Goal: Transaction & Acquisition: Purchase product/service

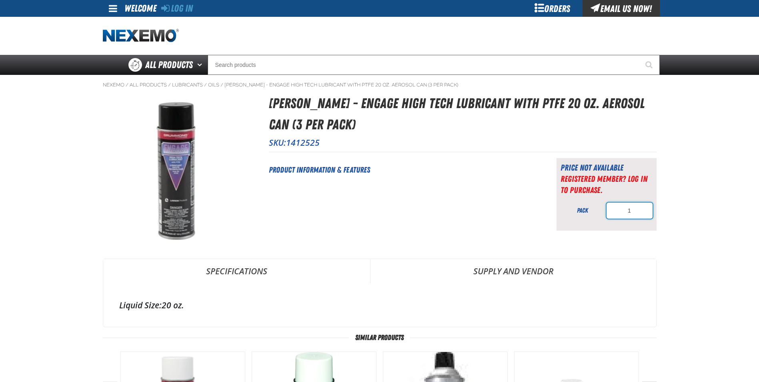
click at [637, 210] on input "1" at bounding box center [630, 210] width 46 height 16
type input "3"
click at [549, 224] on div "Short Description: Product Information & Features Price not available Registere…" at bounding box center [463, 191] width 388 height 79
click at [110, 6] on span at bounding box center [113, 9] width 8 height 10
click at [113, 8] on span at bounding box center [113, 9] width 8 height 10
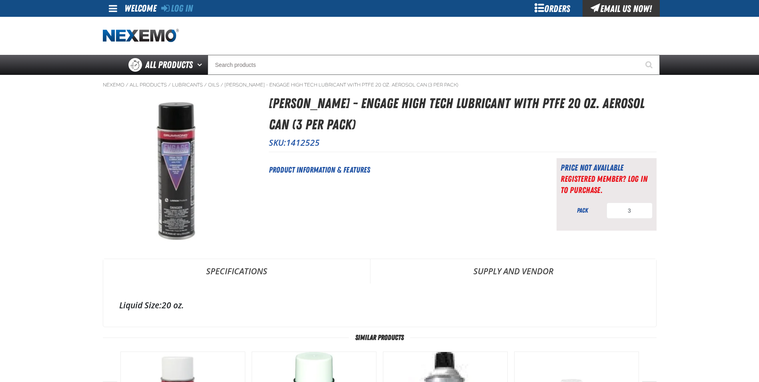
click at [113, 8] on span at bounding box center [113, 9] width 8 height 10
click at [119, 22] on link "Log In Log In" at bounding box center [116, 24] width 21 height 8
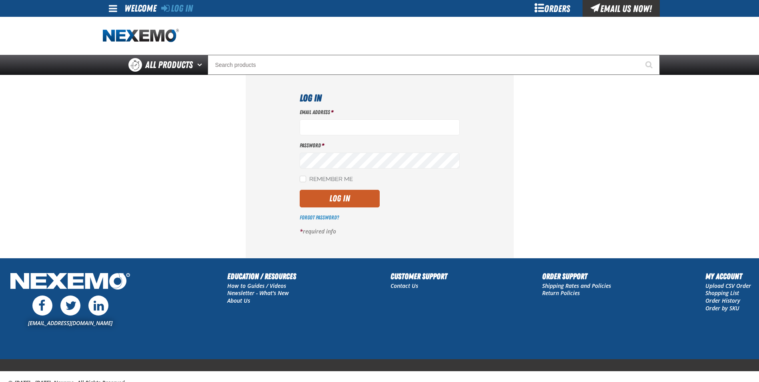
click at [541, 9] on div "Orders" at bounding box center [553, 8] width 60 height 17
click at [115, 9] on span at bounding box center [113, 9] width 8 height 10
